Goal: Information Seeking & Learning: Learn about a topic

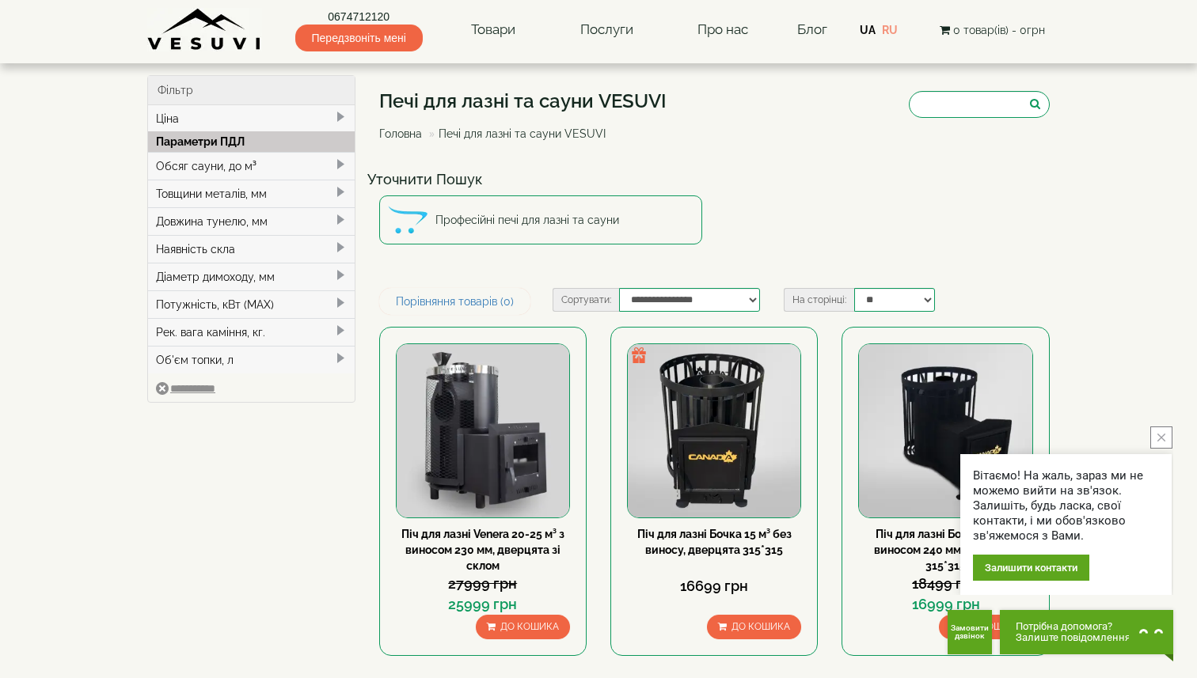
click at [220, 158] on div "Обсяг сауни, до м³" at bounding box center [251, 166] width 207 height 28
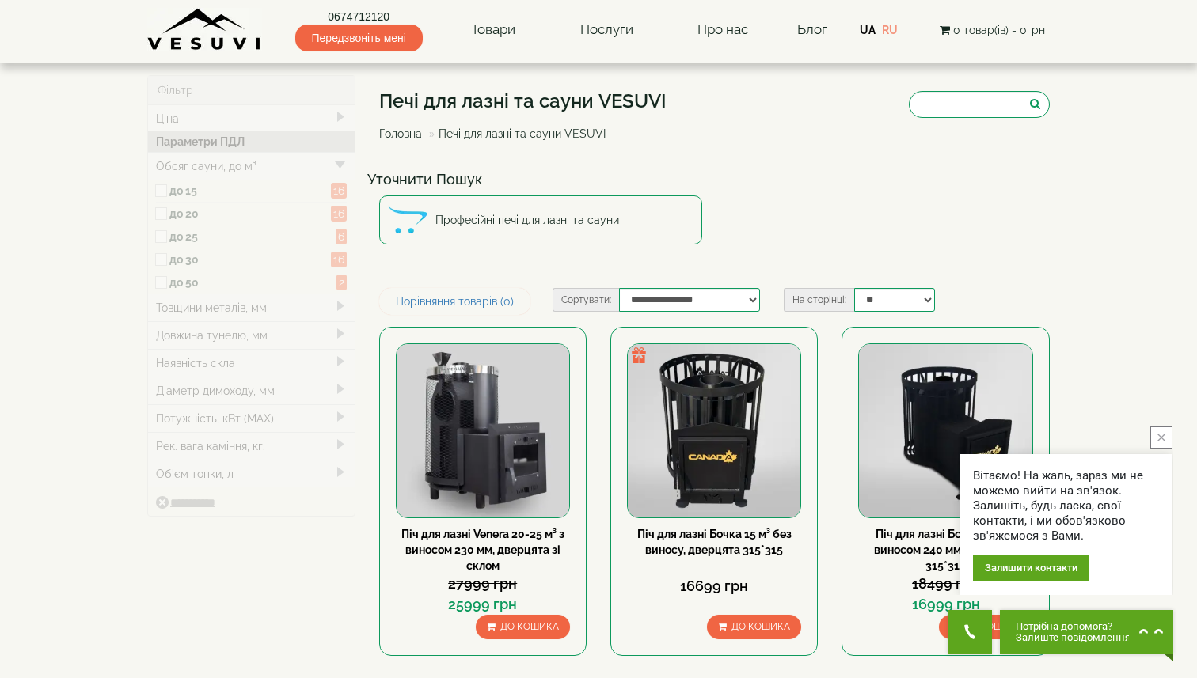
type input "*****"
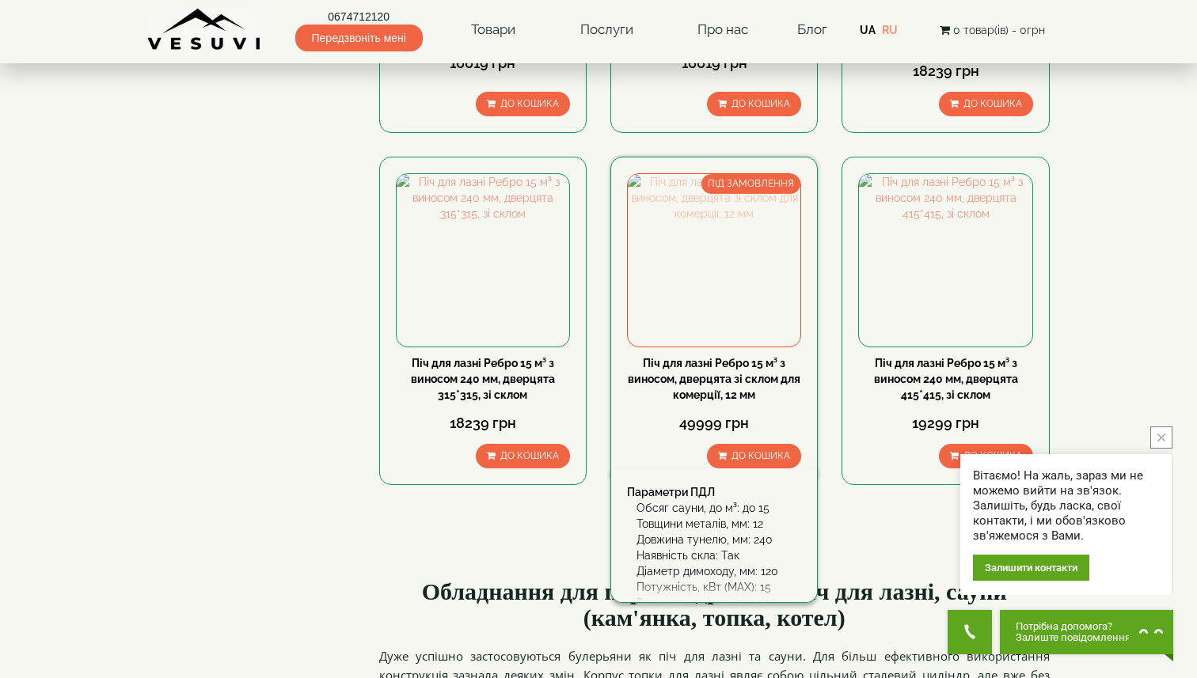
scroll to position [1587, 0]
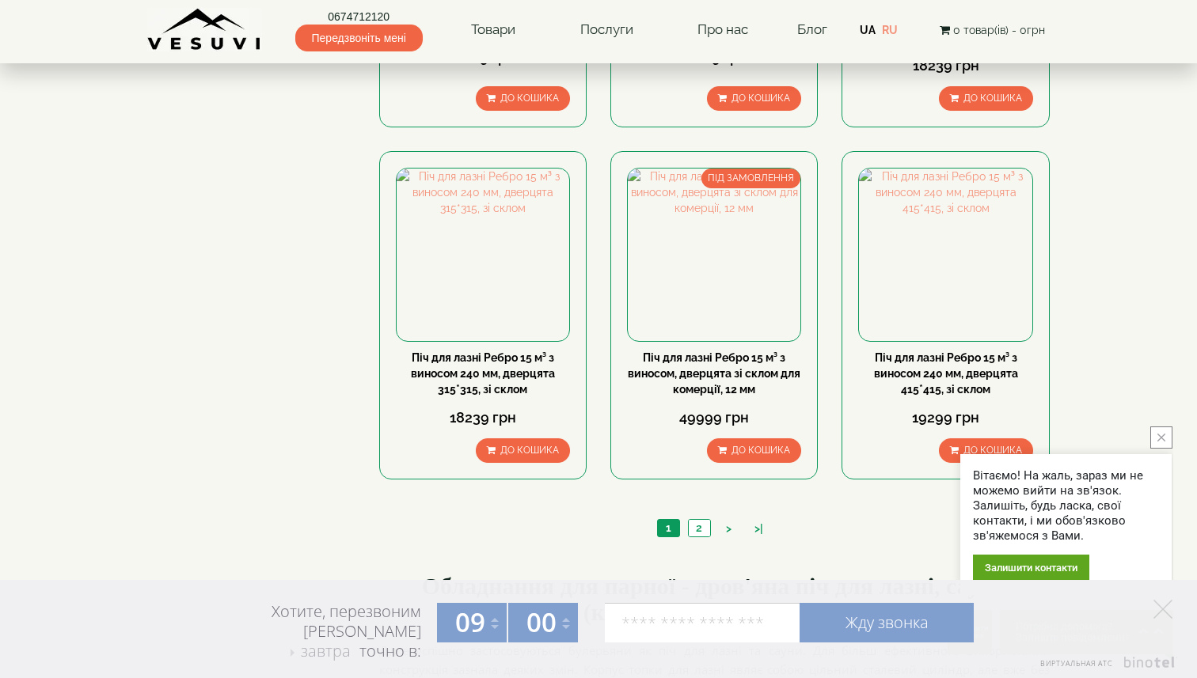
click at [552, 547] on div "1 2 > >|" at bounding box center [714, 530] width 671 height 54
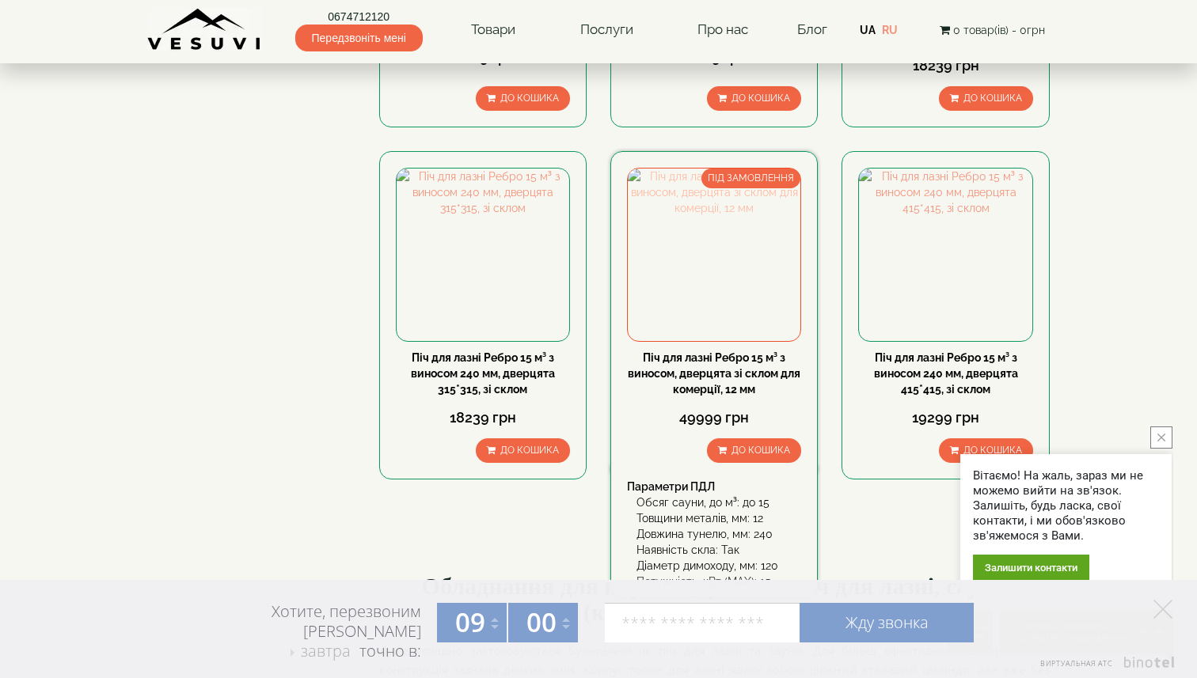
click at [701, 283] on img at bounding box center [714, 255] width 173 height 173
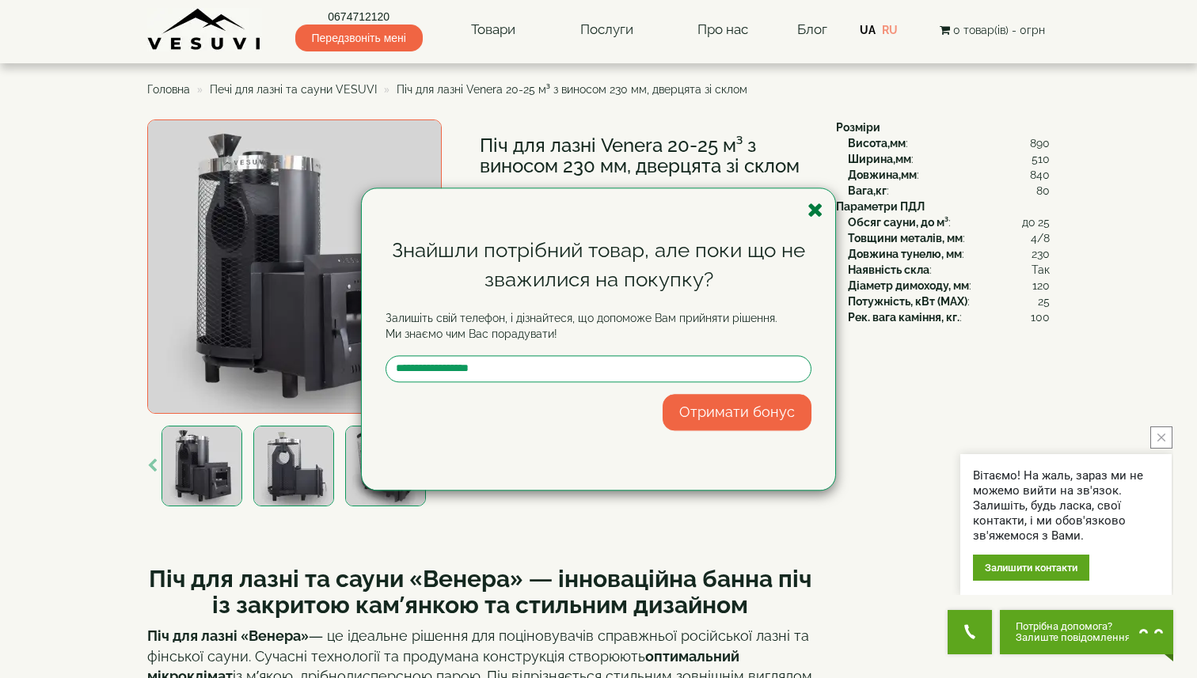
click at [818, 207] on icon "button" at bounding box center [815, 210] width 16 height 20
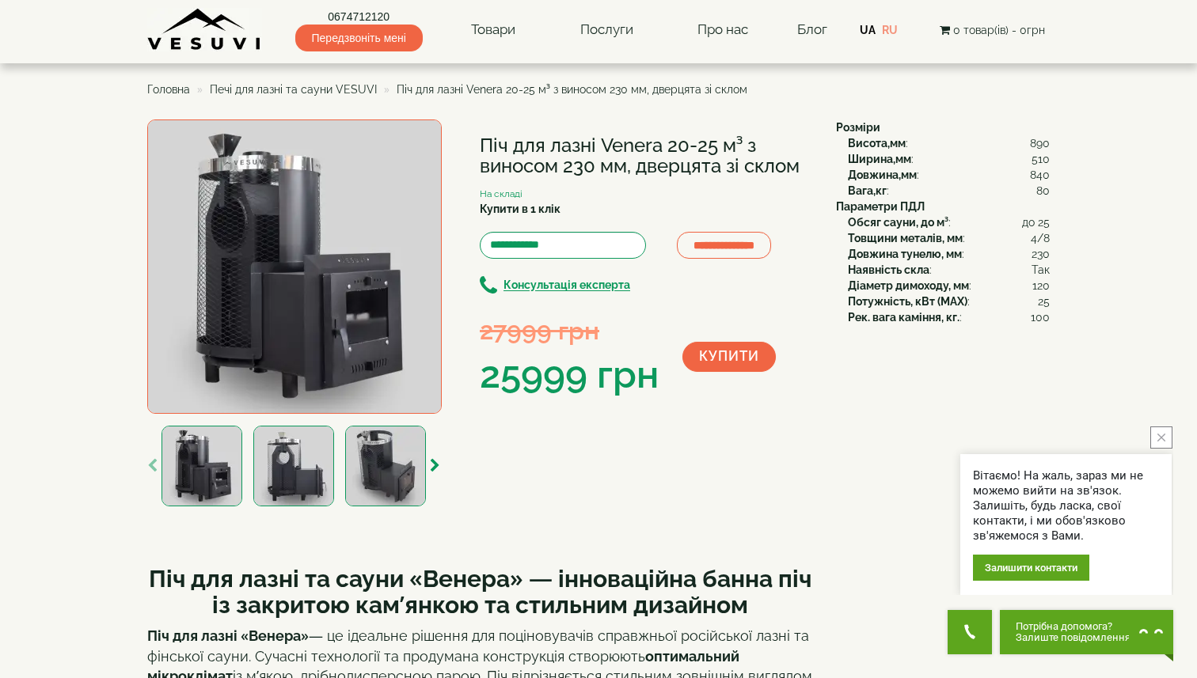
click at [301, 470] on img at bounding box center [293, 466] width 81 height 81
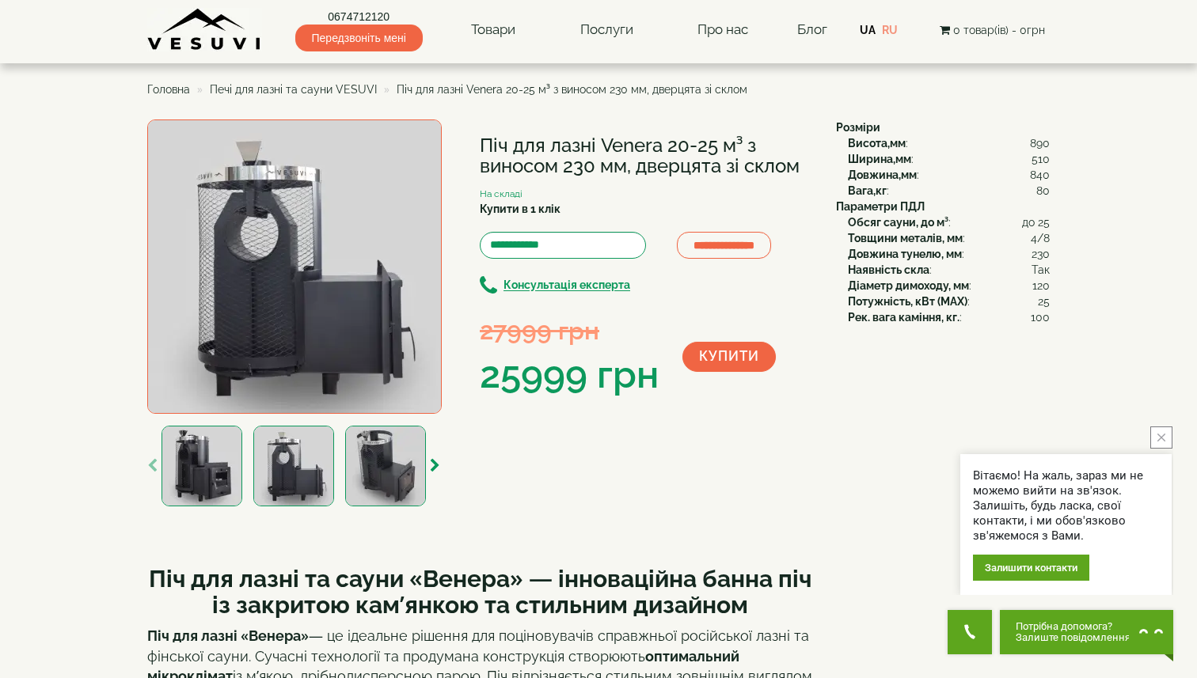
click at [366, 468] on img at bounding box center [385, 466] width 81 height 81
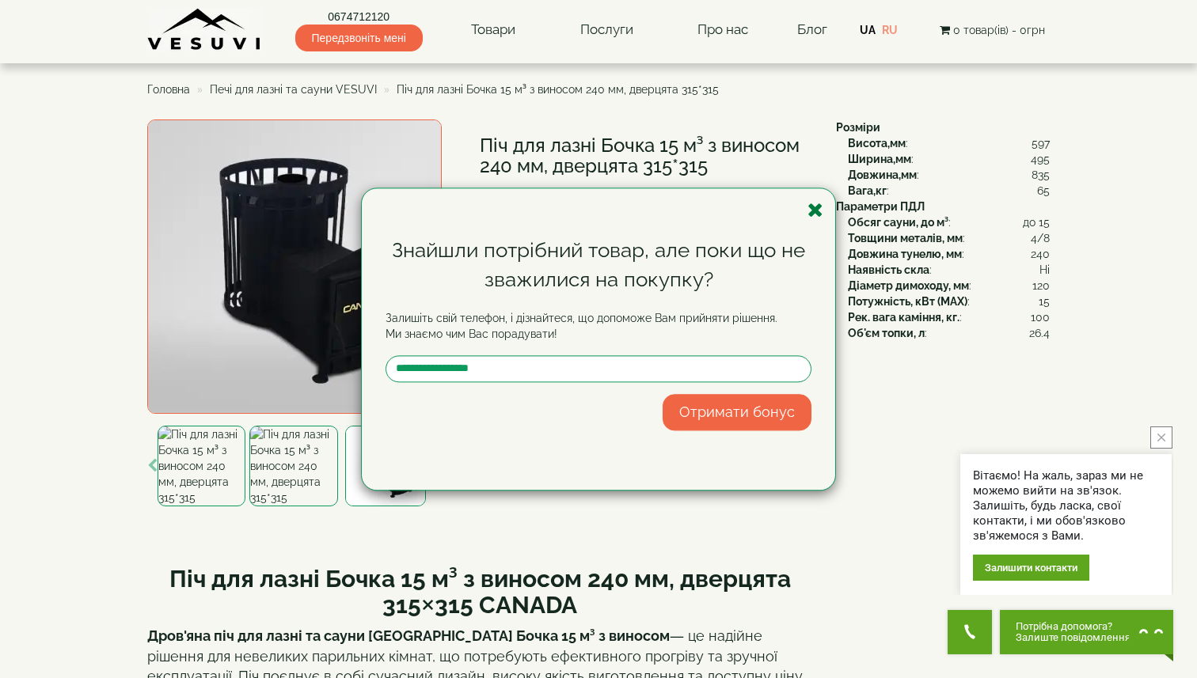
click at [814, 207] on icon "button" at bounding box center [815, 210] width 16 height 20
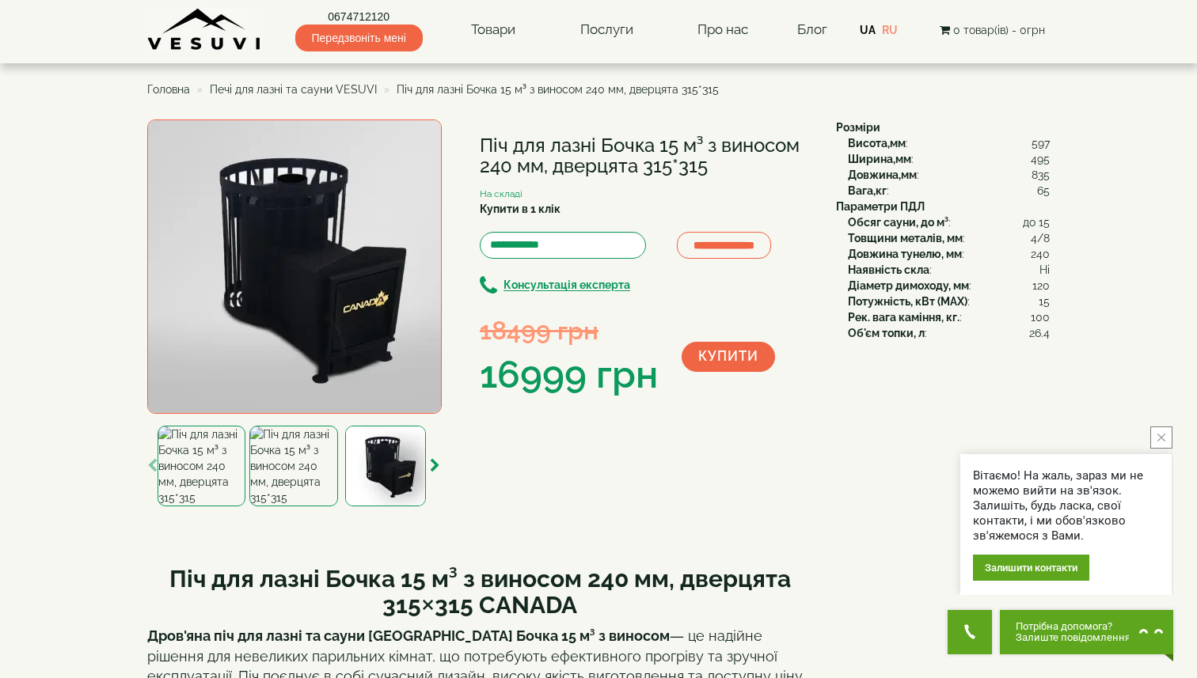
click at [289, 484] on img at bounding box center [293, 466] width 88 height 81
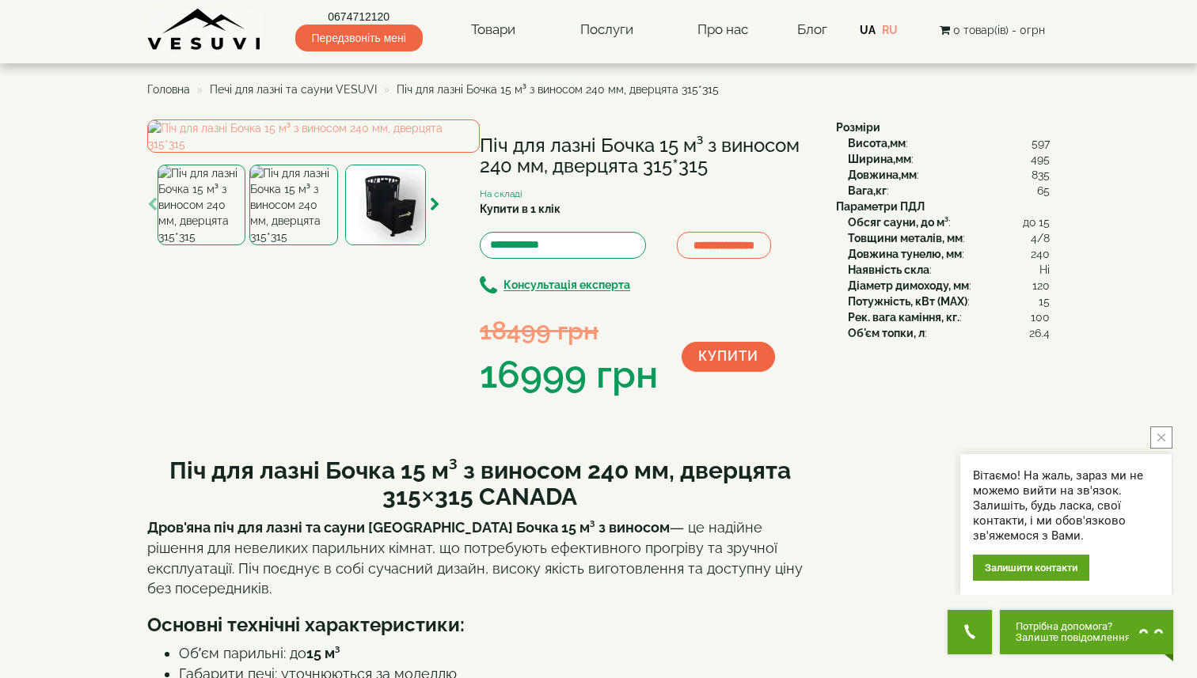
click at [369, 245] on img at bounding box center [385, 205] width 81 height 81
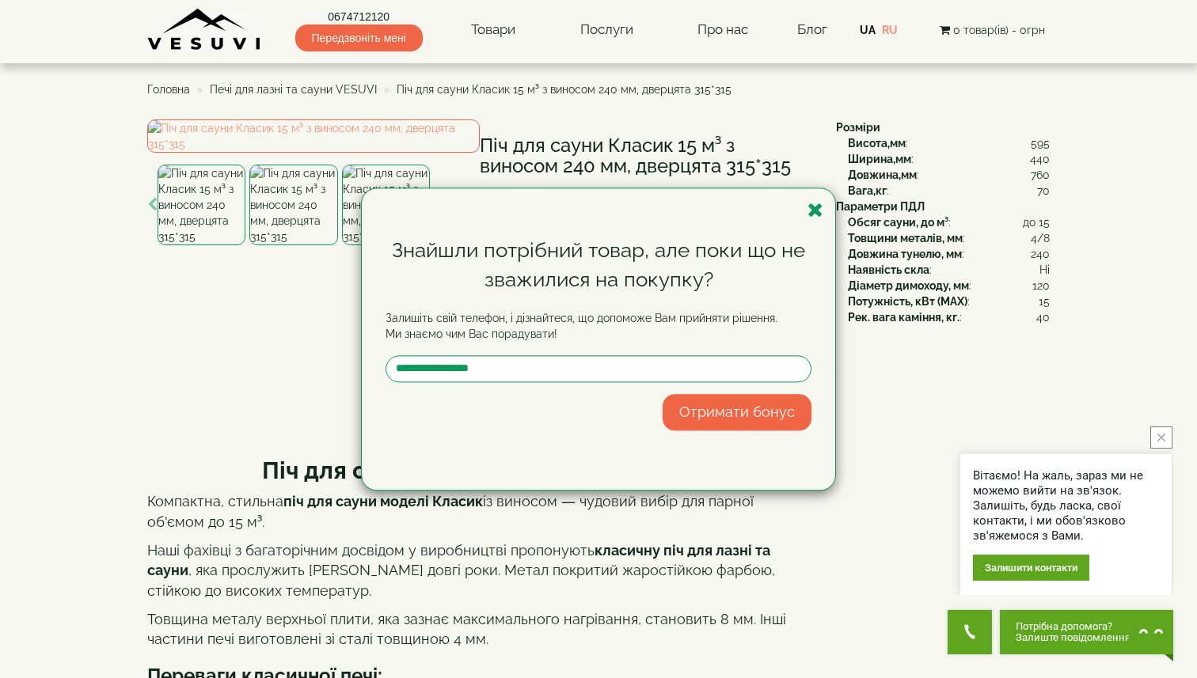
click at [275, 471] on div "Знайшли потрібний товар, але поки що не зважилися на покупку? Залишіть свій тел…" at bounding box center [598, 339] width 1197 height 678
click at [290, 472] on div "Знайшли потрібний товар, але поки що не зважилися на покупку? Залишіть свій тел…" at bounding box center [598, 339] width 1197 height 678
click at [221, 461] on div "Знайшли потрібний товар, але поки що не зважилися на покупку? Залишіть свій тел…" at bounding box center [598, 339] width 1197 height 678
click at [285, 459] on div "Знайшли потрібний товар, але поки що не зважилися на покупку? Залишіть свій тел…" at bounding box center [598, 339] width 1197 height 678
click at [358, 485] on div "Знайшли потрібний товар, але поки що не зважилися на покупку? Залишіть свій тел…" at bounding box center [598, 339] width 1197 height 678
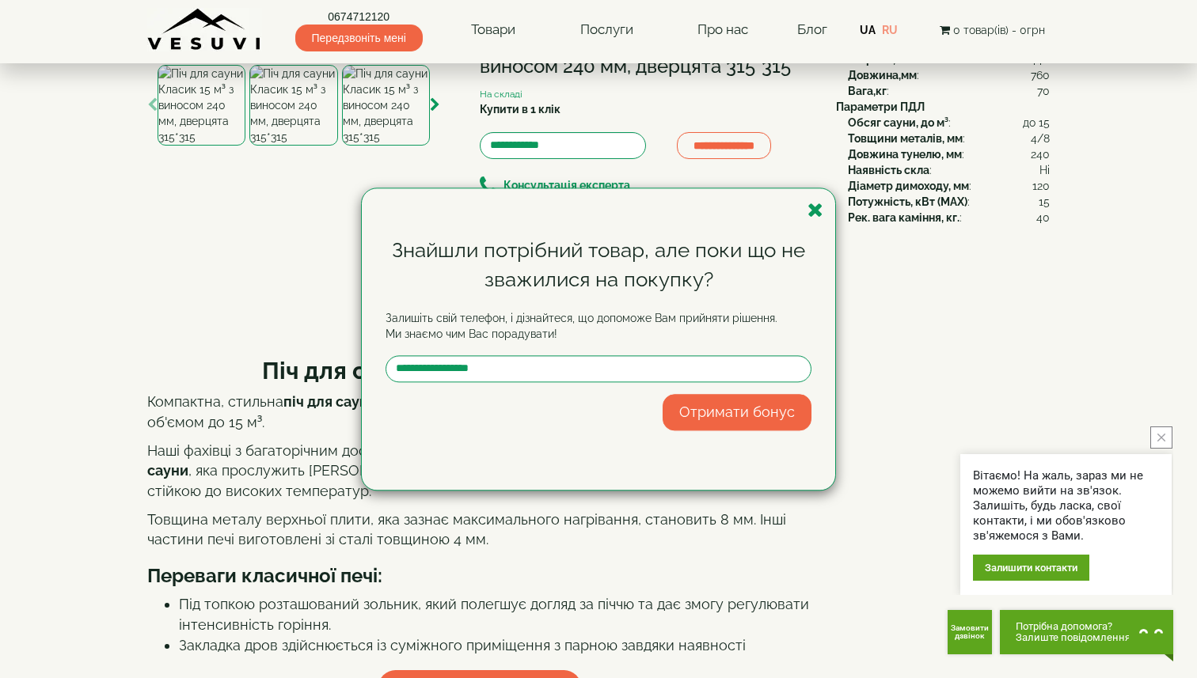
scroll to position [101, 0]
click at [142, 473] on div "Знайшли потрібний товар, але поки що не зважилися на покупку? Залишіть свій тел…" at bounding box center [598, 339] width 1197 height 678
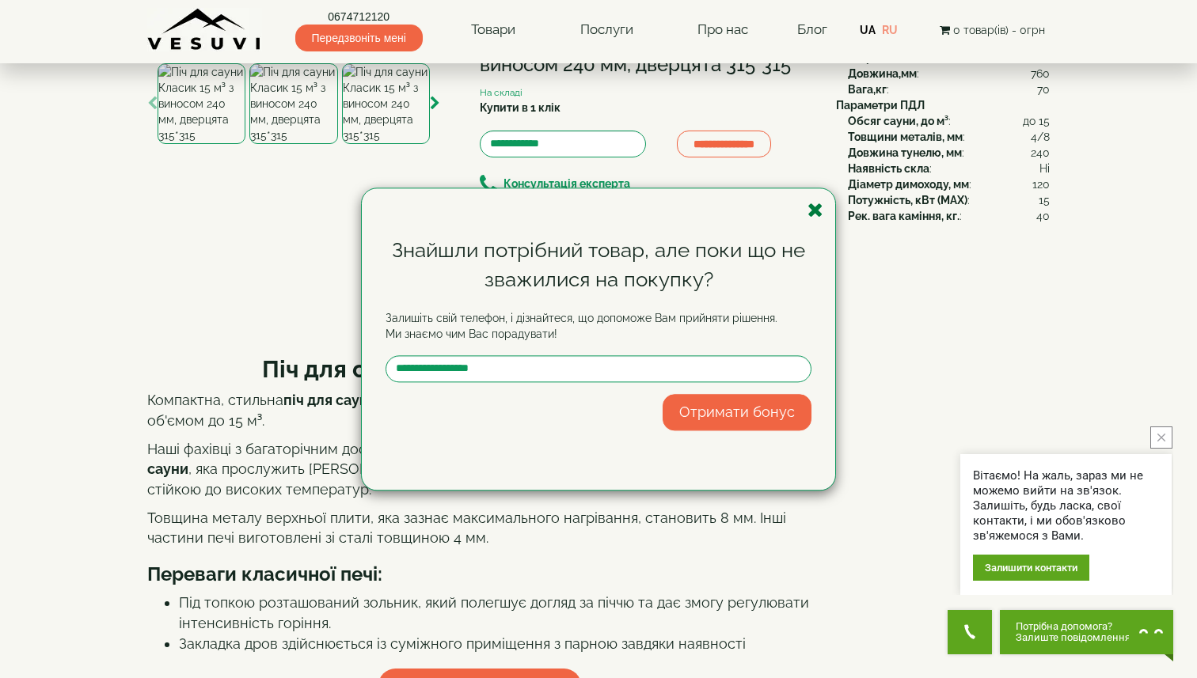
click at [817, 208] on icon "button" at bounding box center [815, 210] width 16 height 20
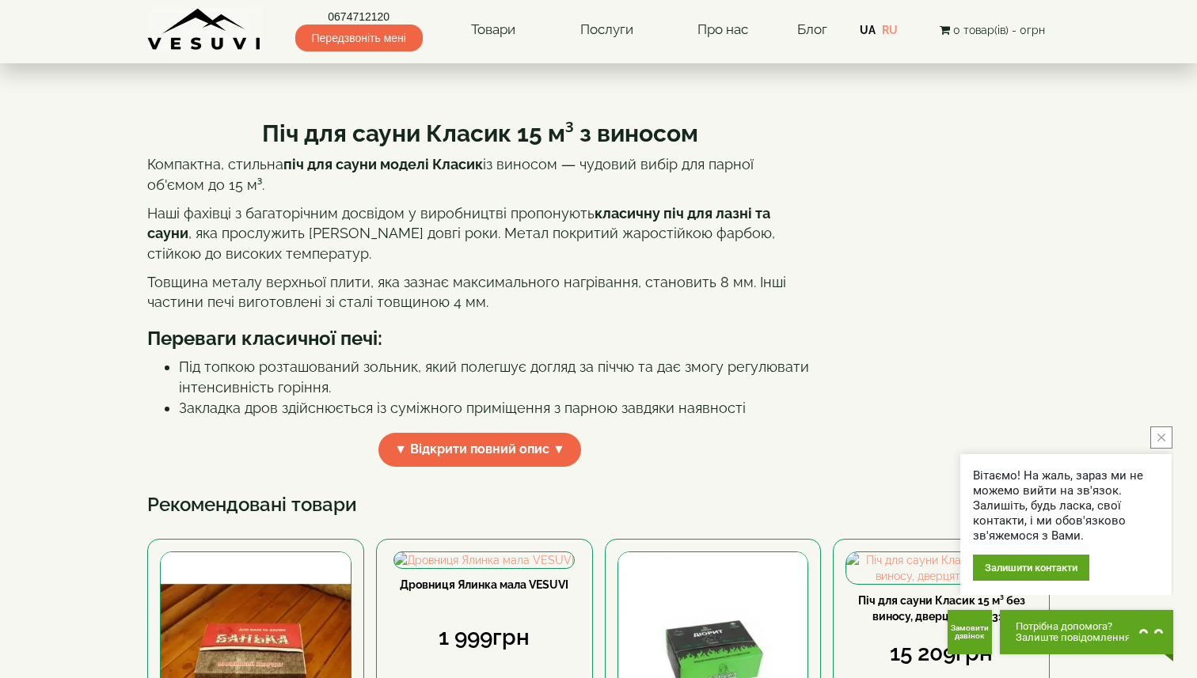
scroll to position [339, 0]
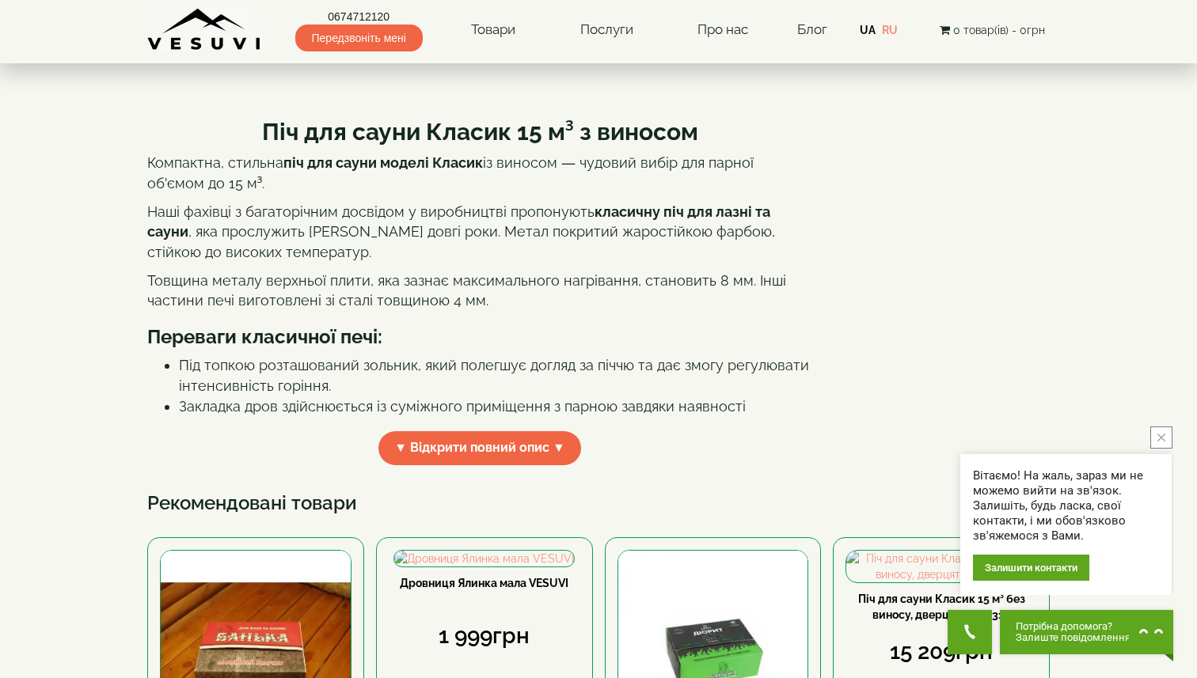
click at [533, 465] on span "▼ Відкрити повний опис ▼" at bounding box center [479, 448] width 203 height 34
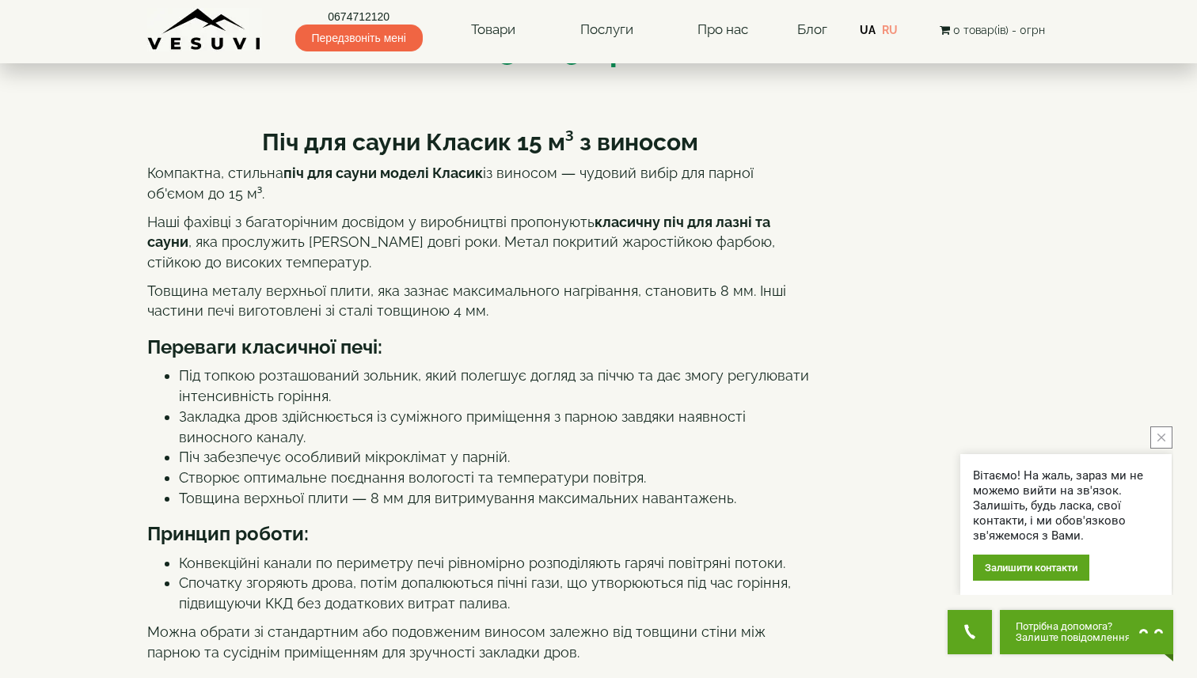
scroll to position [0, 0]
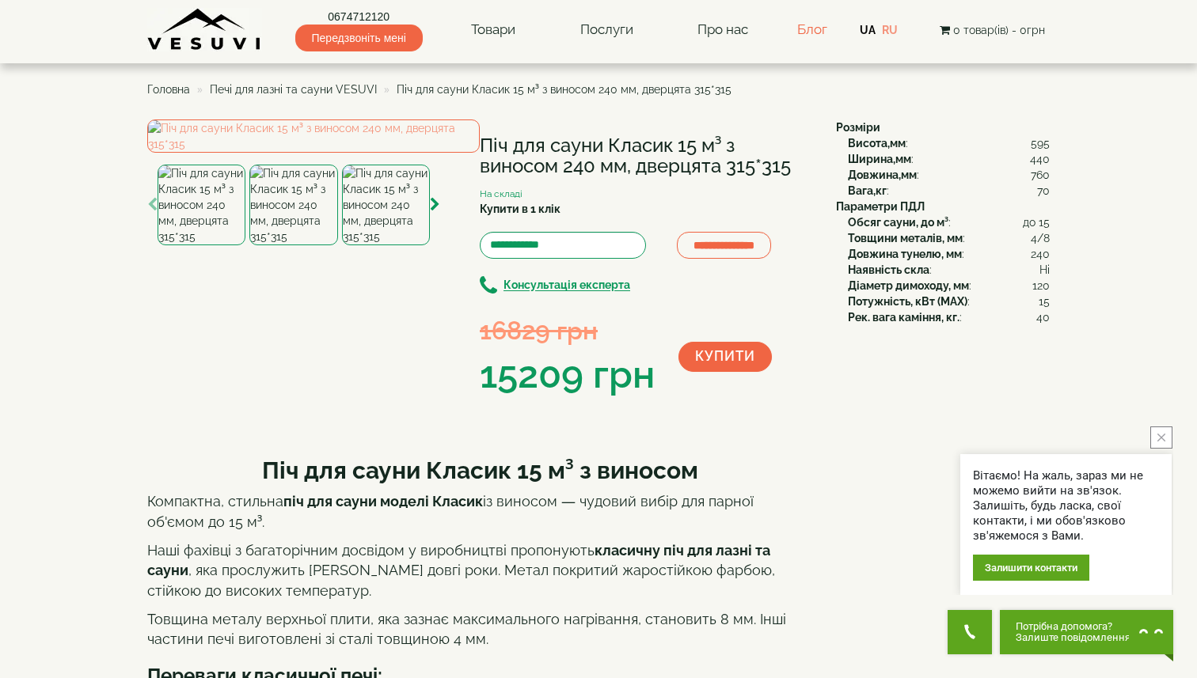
click at [816, 25] on link "Блог" at bounding box center [812, 29] width 30 height 16
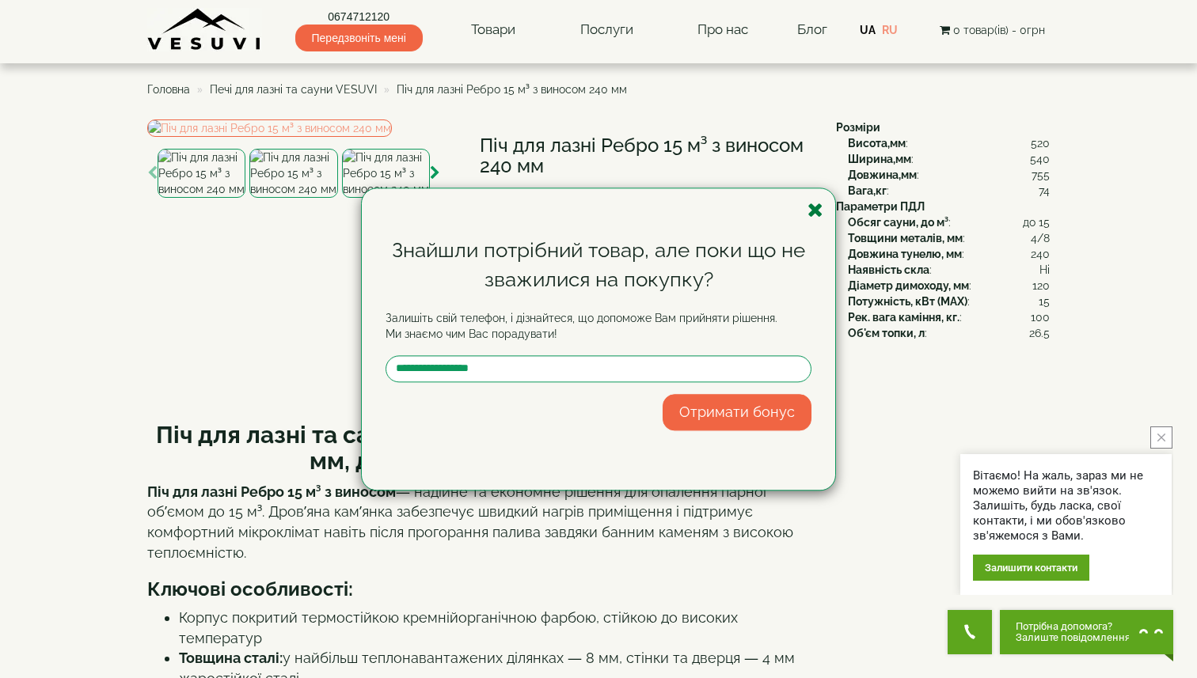
click at [810, 217] on icon "button" at bounding box center [815, 210] width 16 height 20
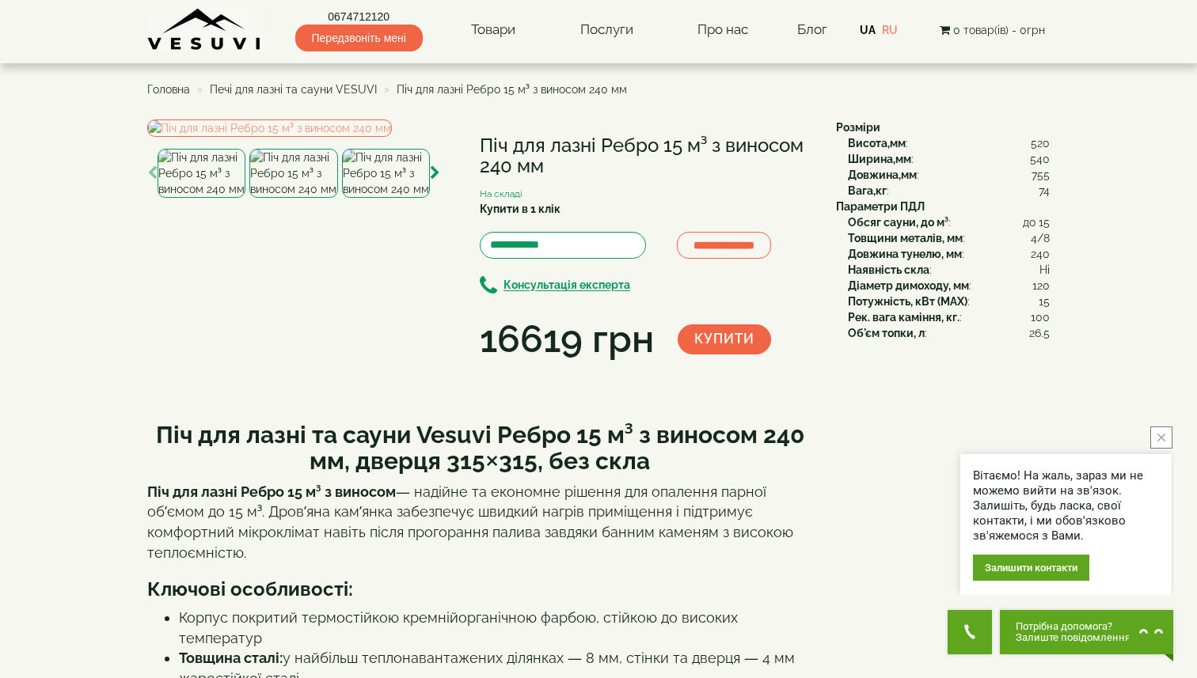
click at [299, 198] on img at bounding box center [293, 173] width 88 height 49
click at [375, 198] on img at bounding box center [386, 173] width 88 height 49
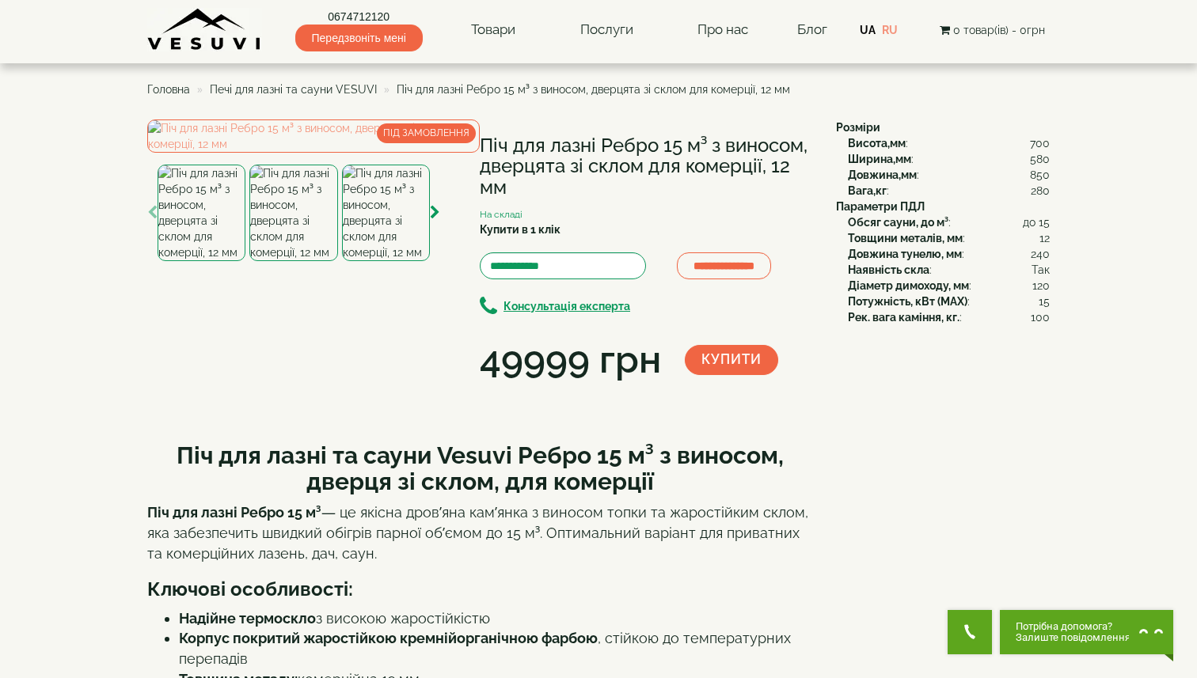
click at [278, 261] on img at bounding box center [293, 213] width 88 height 97
click at [374, 261] on img at bounding box center [386, 213] width 88 height 97
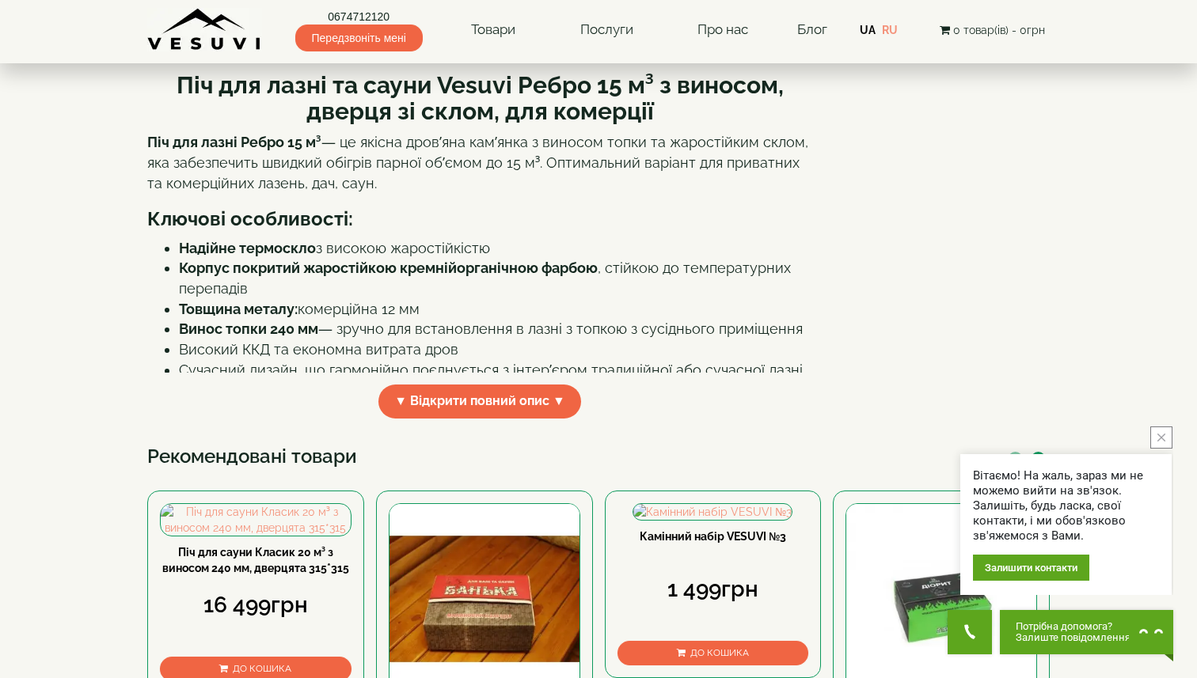
scroll to position [372, 0]
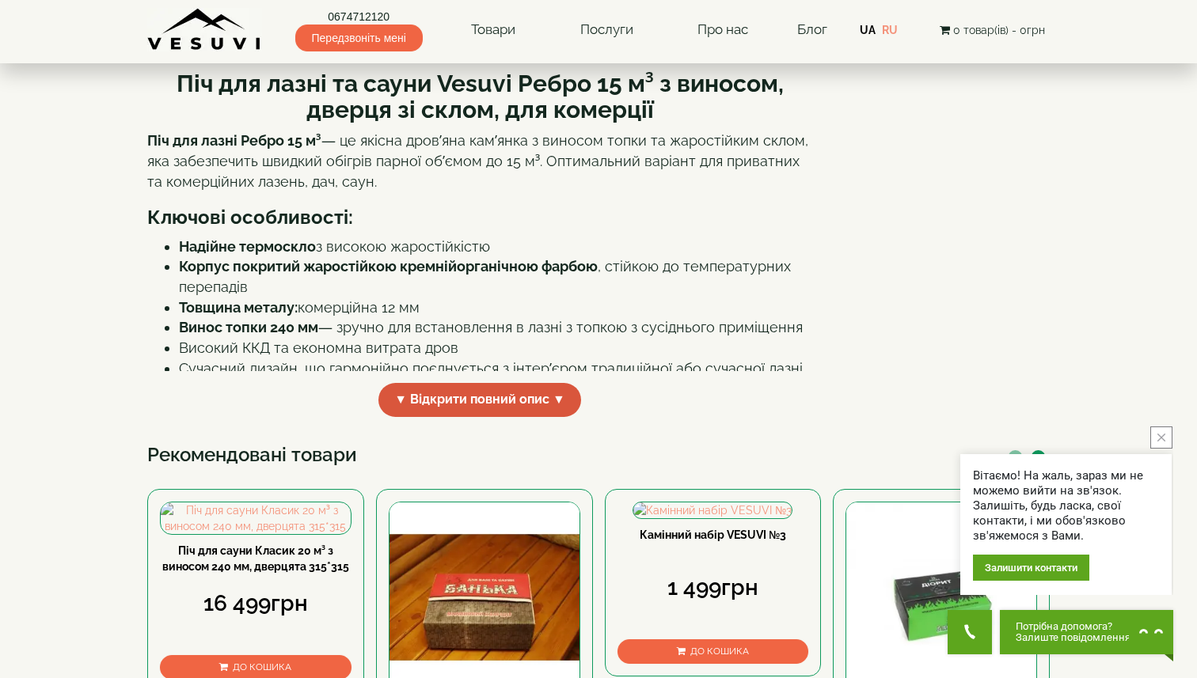
click at [426, 417] on span "▼ Відкрити повний опис ▼" at bounding box center [479, 400] width 203 height 34
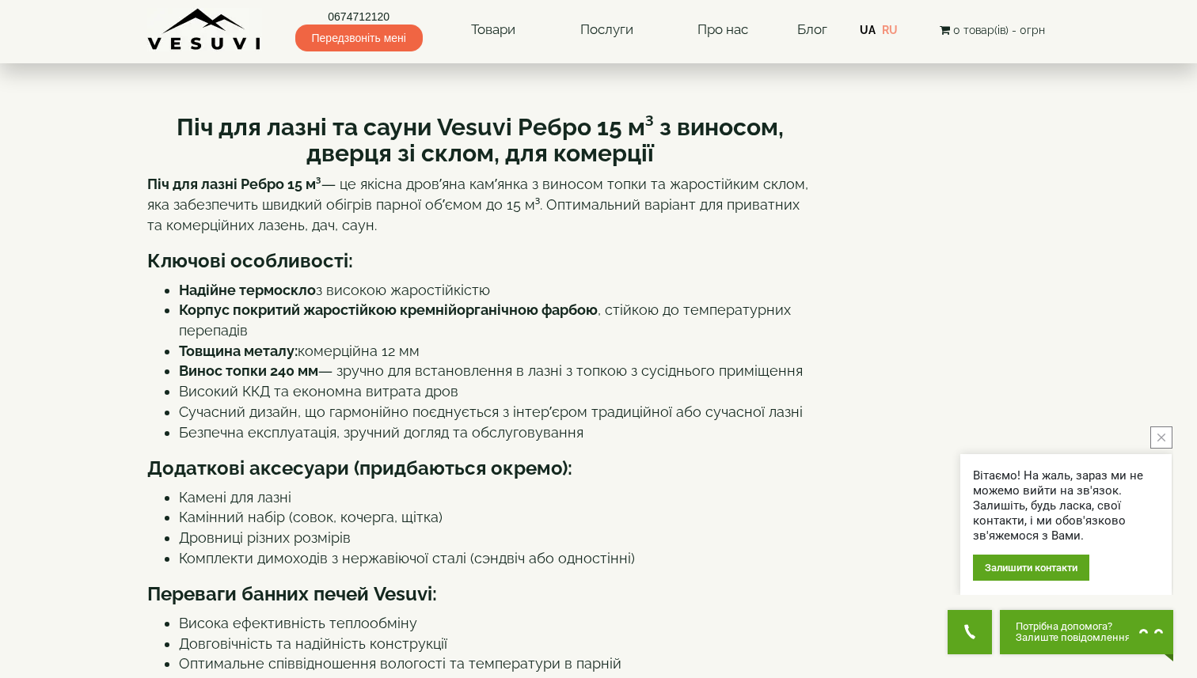
scroll to position [0, 0]
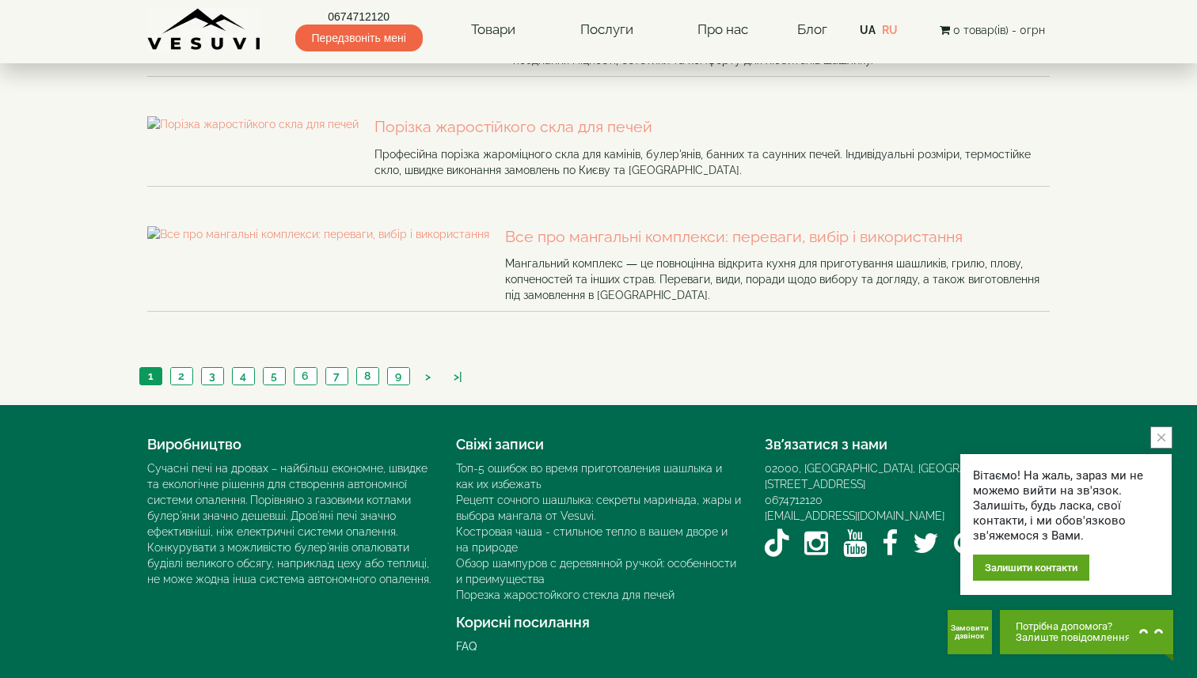
scroll to position [1062, 0]
click at [1164, 436] on icon "close button" at bounding box center [1161, 438] width 8 height 8
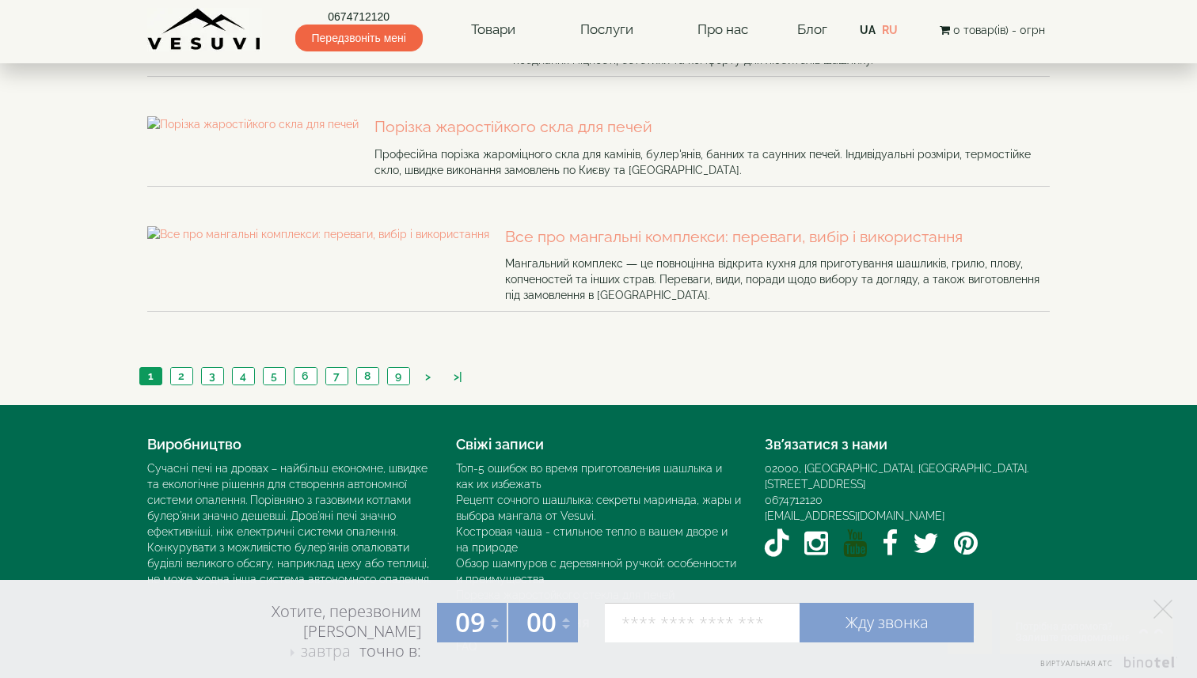
click at [854, 529] on icon "YouTube VESUVI" at bounding box center [855, 543] width 24 height 28
